Goal: Task Accomplishment & Management: Complete application form

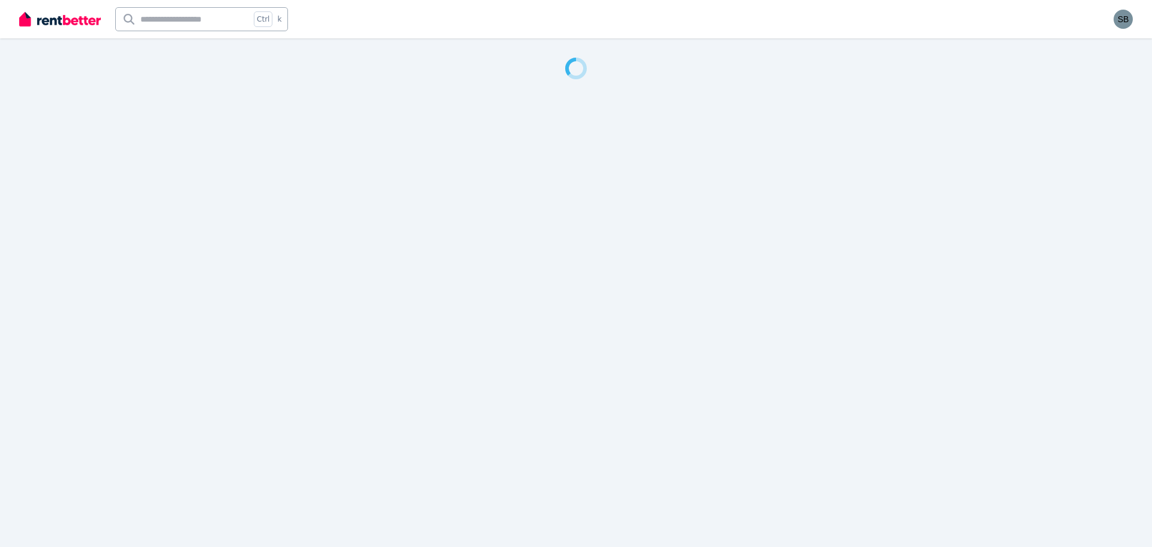
select select "**"
select select "**********"
